Goal: Information Seeking & Learning: Find specific fact

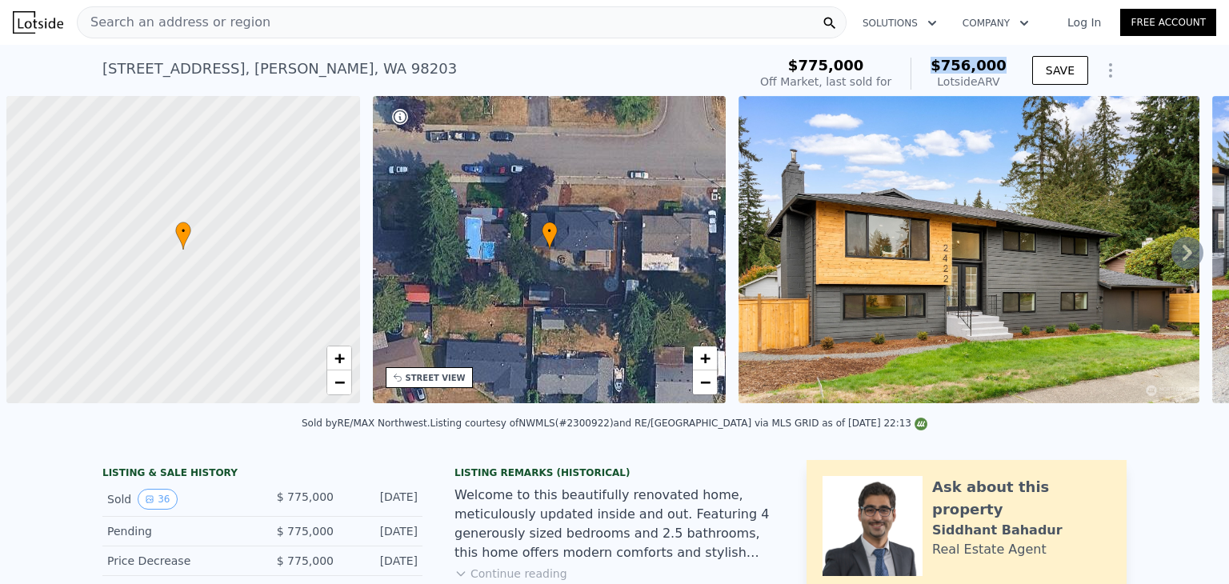
scroll to position [0, 6]
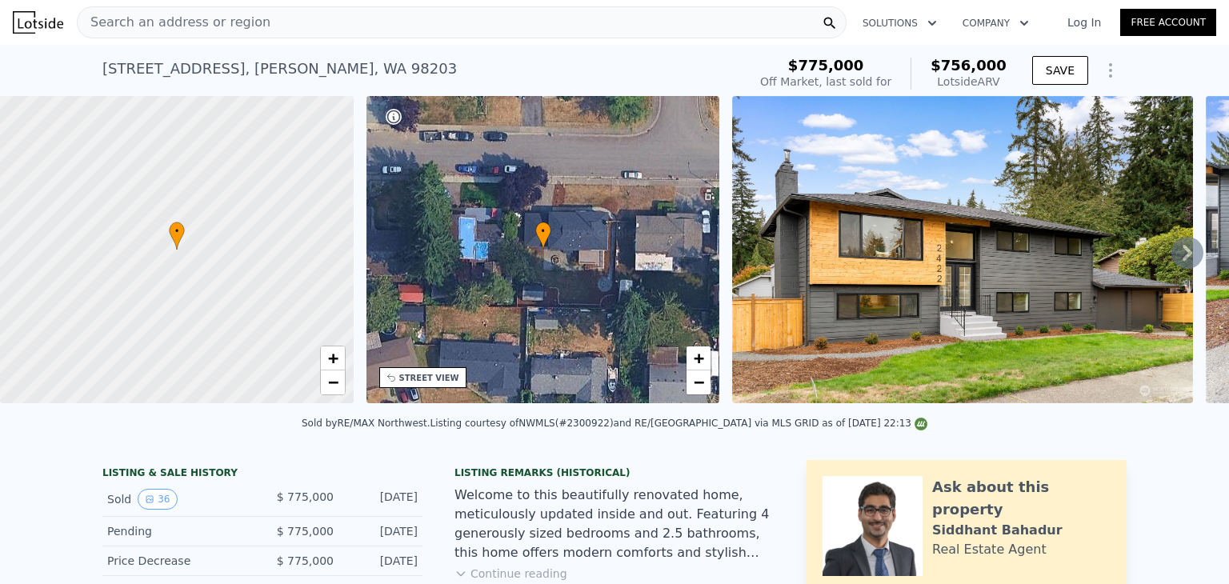
click at [601, 21] on div "Search an address or region" at bounding box center [462, 22] width 770 height 32
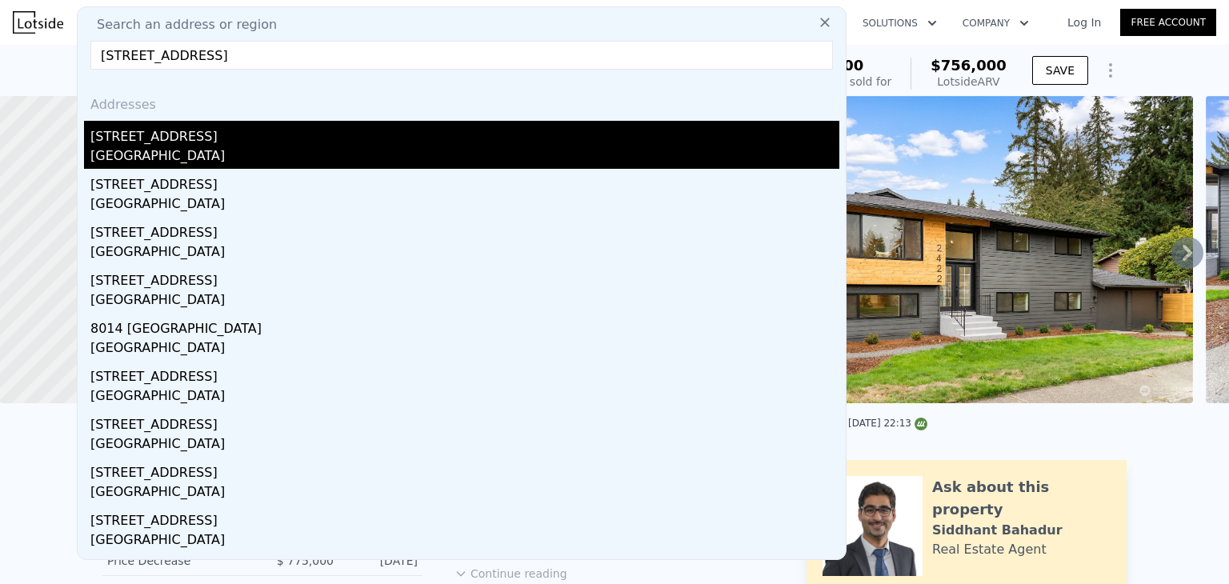
type input "[STREET_ADDRESS]"
click at [174, 147] on div "[GEOGRAPHIC_DATA]" at bounding box center [464, 157] width 749 height 22
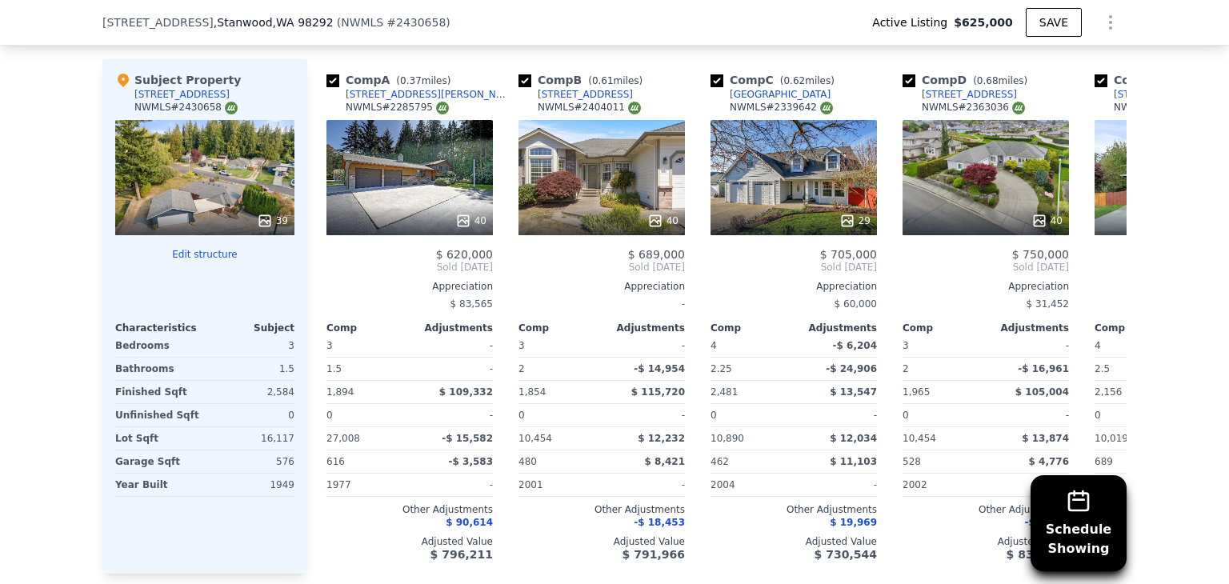
scroll to position [1757, 0]
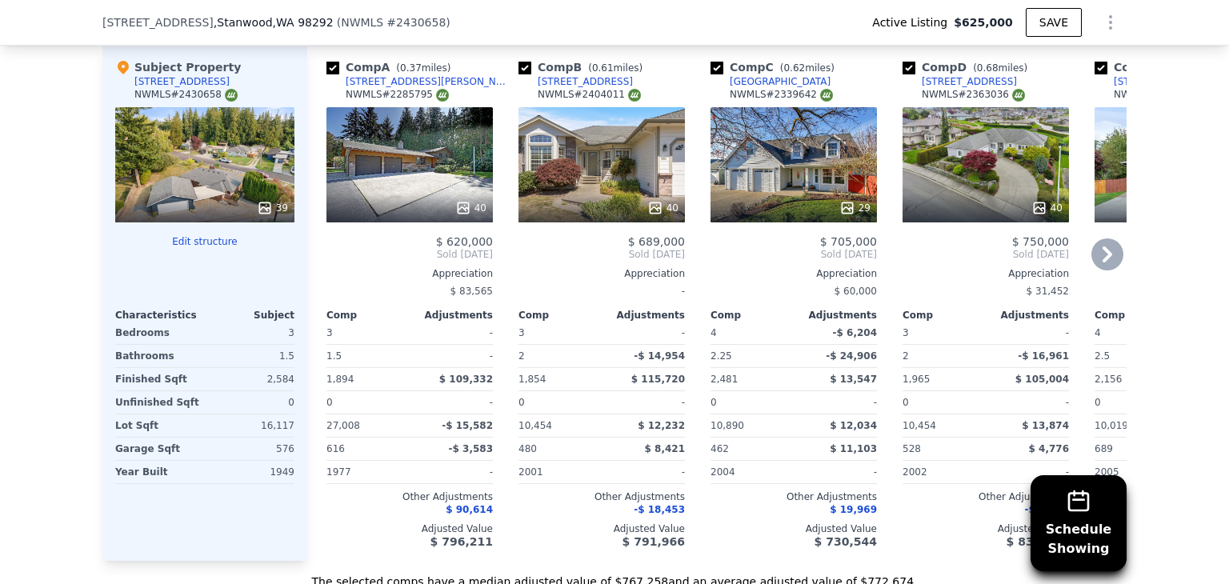
click at [621, 198] on div "40" at bounding box center [601, 164] width 166 height 115
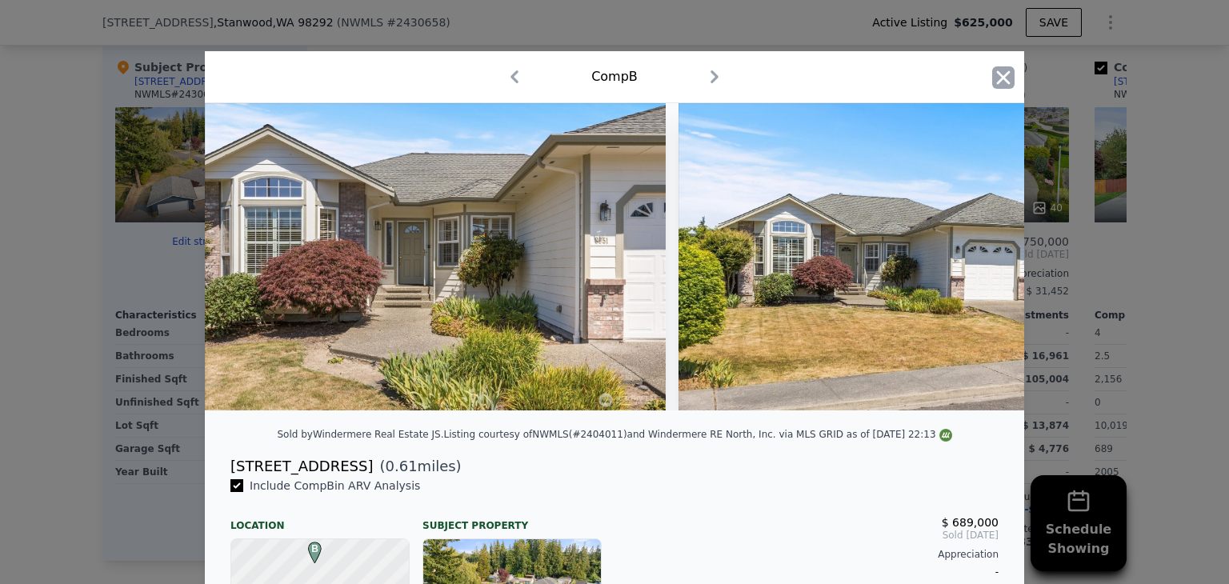
click at [1002, 71] on icon "button" at bounding box center [1004, 77] width 14 height 14
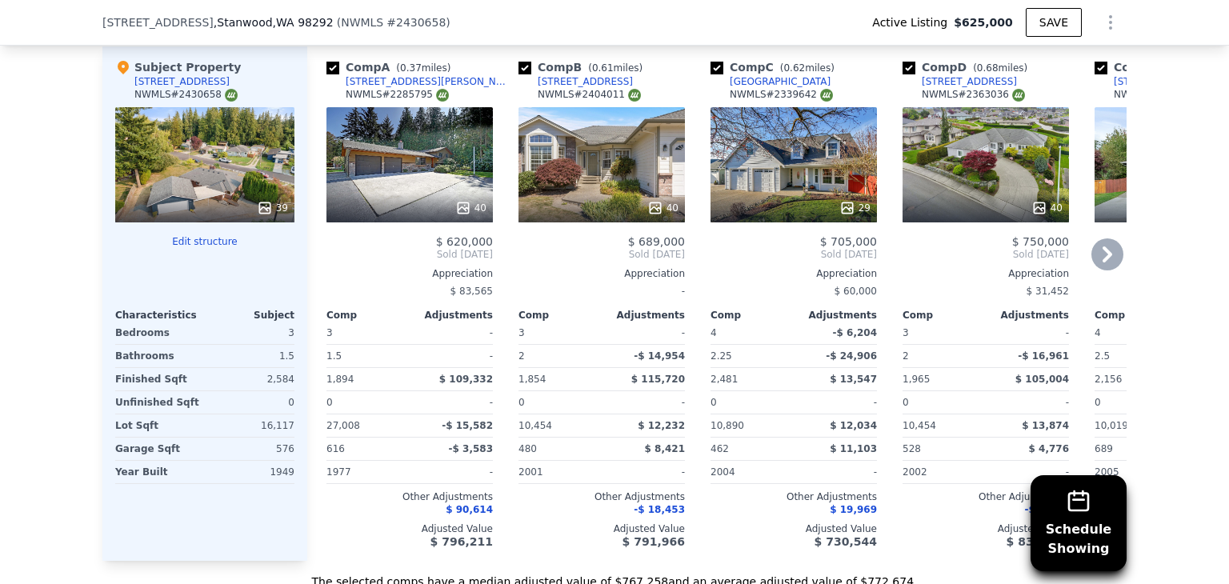
drag, startPoint x: 566, startPoint y: 91, endPoint x: 653, endPoint y: 63, distance: 91.6
click at [653, 63] on div "Comp B ( 0.61 miles) [STREET_ADDRESS] # 2404011 40 $ 689,000 Sold [DATE] Apprec…" at bounding box center [601, 303] width 179 height 514
click at [570, 88] on div "[STREET_ADDRESS]" at bounding box center [585, 81] width 95 height 13
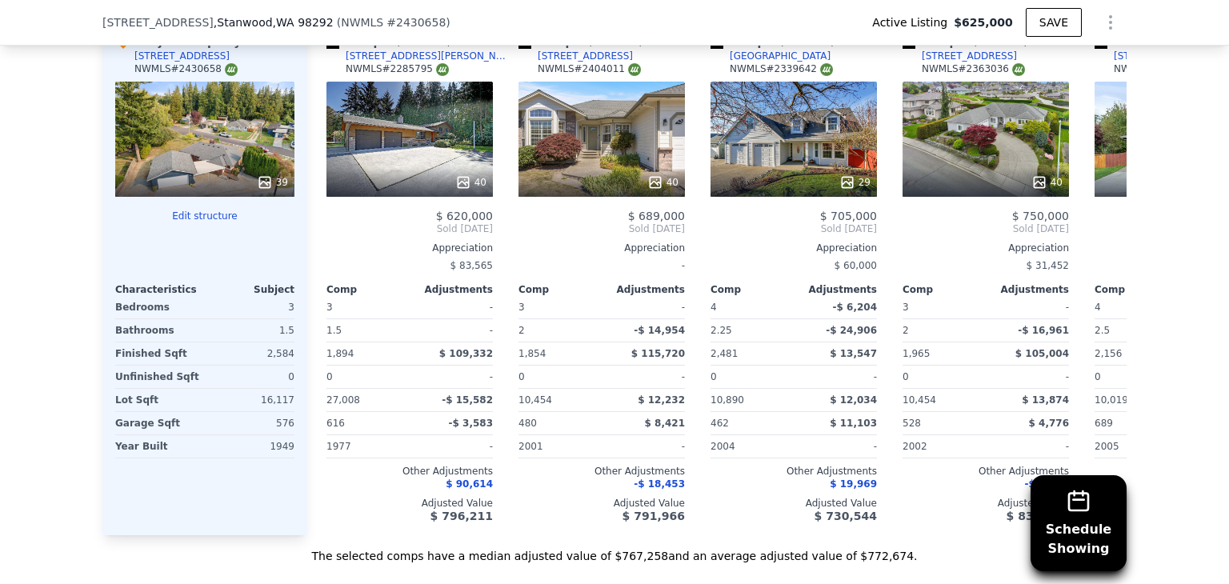
scroll to position [1789, 0]
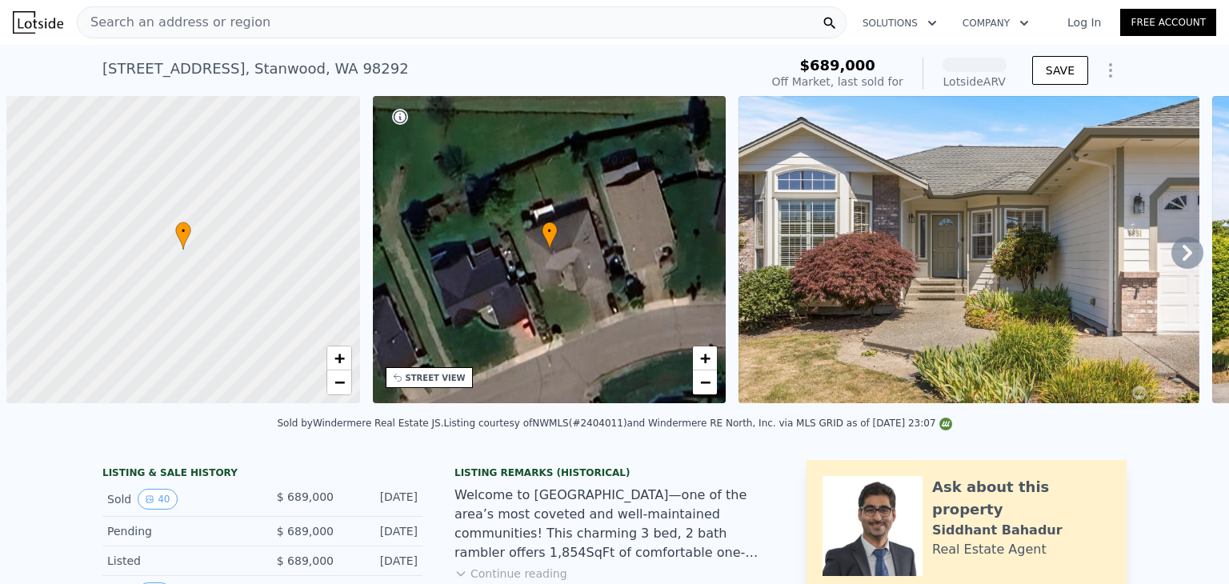
scroll to position [0, 6]
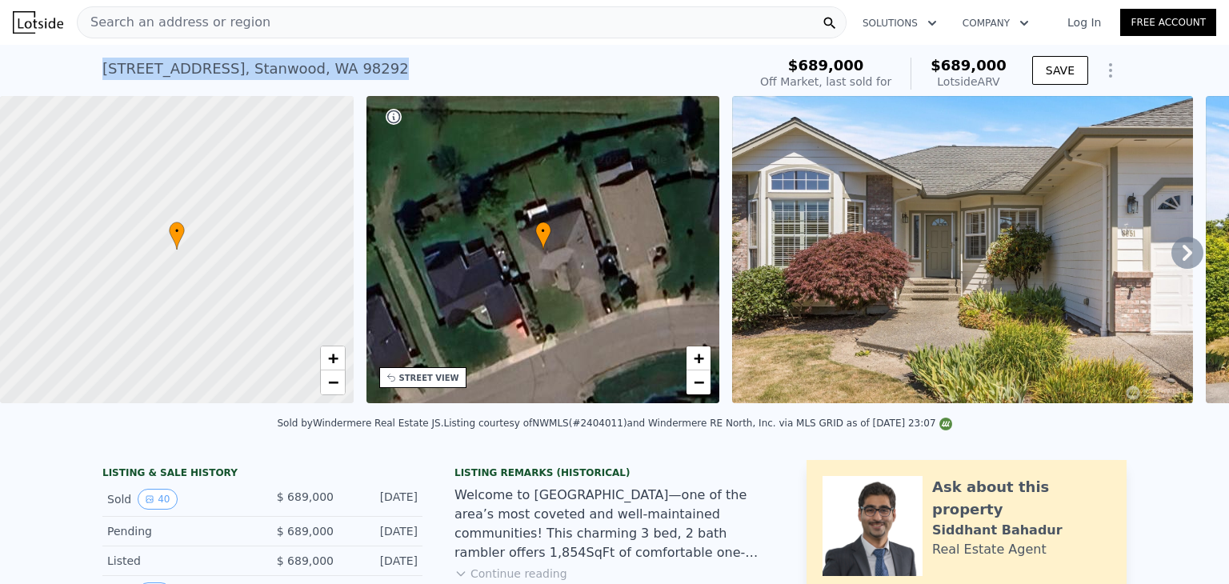
drag, startPoint x: 362, startPoint y: 68, endPoint x: 91, endPoint y: 65, distance: 271.2
click at [91, 65] on div "8051 283rd St NW , Stanwood , WA 98292 Sold Sep 2025 for $689k (~ARV $689k ) $6…" at bounding box center [614, 70] width 1229 height 51
